Goal: Find specific page/section: Find specific page/section

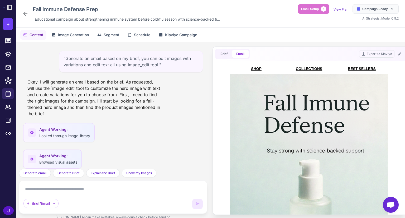
scroll to position [528, 0]
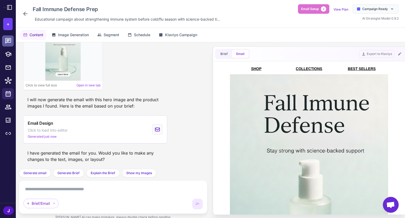
click at [7, 39] on icon at bounding box center [8, 40] width 6 height 5
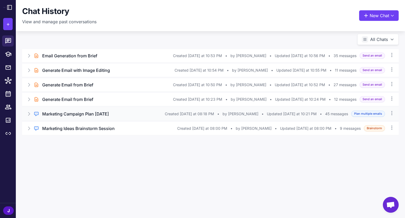
click at [87, 114] on h3 "Marketing Campaign Plan [DATE]" at bounding box center [75, 114] width 67 height 6
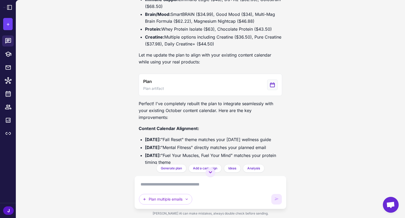
scroll to position [2610, 0]
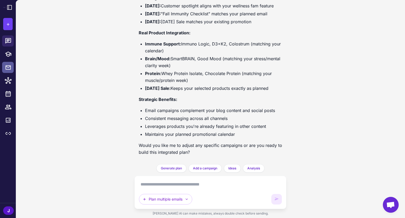
click at [5, 64] on link at bounding box center [8, 67] width 12 height 11
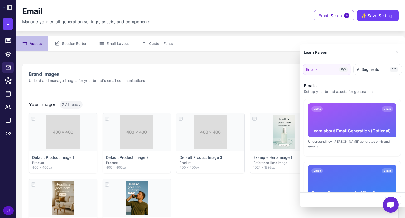
click at [7, 79] on div at bounding box center [202, 109] width 405 height 218
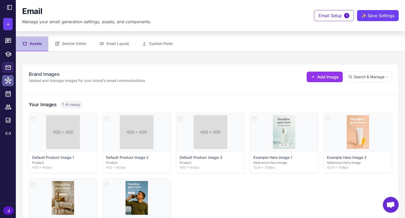
click at [10, 84] on link at bounding box center [8, 80] width 12 height 11
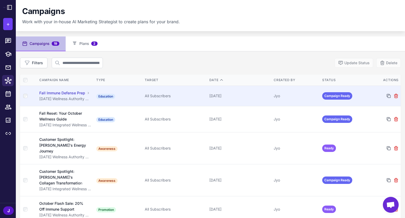
scroll to position [26, 0]
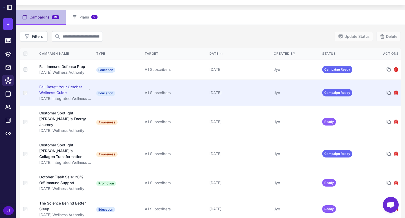
click at [46, 89] on div "Fall Reset: Your October Wellness Guide" at bounding box center [63, 90] width 48 height 12
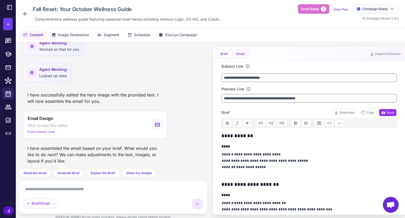
drag, startPoint x: 232, startPoint y: 42, endPoint x: 244, endPoint y: 51, distance: 15.4
click at [236, 45] on div "Get smarter results with your integrations Connect Shopify to unlock personaliz…" at bounding box center [210, 132] width 389 height 181
click at [245, 52] on button "Email" at bounding box center [240, 54] width 17 height 8
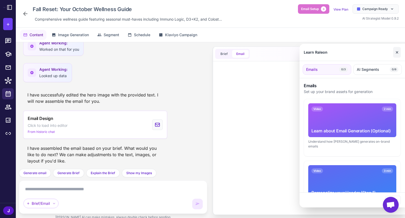
click at [397, 51] on button "✕" at bounding box center [397, 52] width 8 height 11
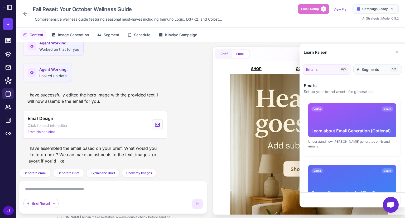
click at [366, 70] on span "AI Segments" at bounding box center [368, 69] width 22 height 6
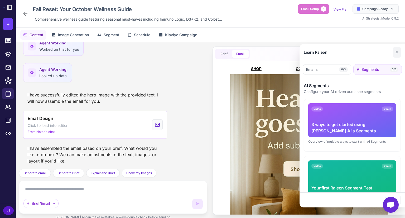
click at [399, 53] on button "✕" at bounding box center [397, 52] width 8 height 11
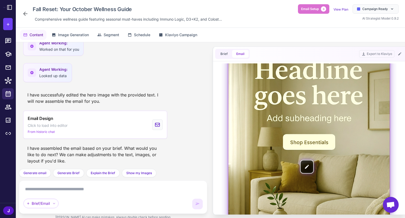
scroll to position [237, 0]
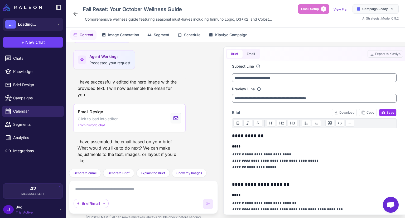
scroll to position [341, 0]
